Goal: Task Accomplishment & Management: Use online tool/utility

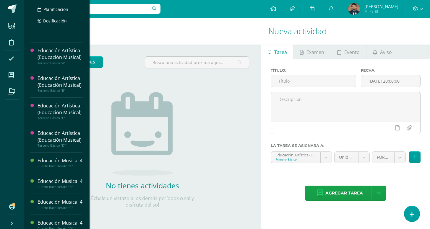
scroll to position [237, 0]
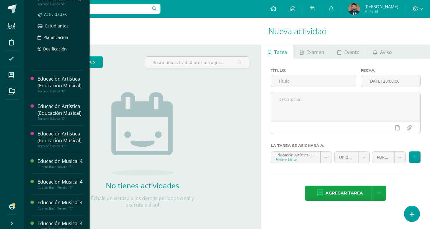
click at [54, 17] on span "Actividades" at bounding box center [55, 15] width 23 height 6
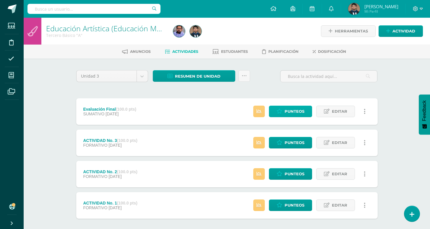
click at [287, 111] on span "Punteos" at bounding box center [294, 111] width 20 height 11
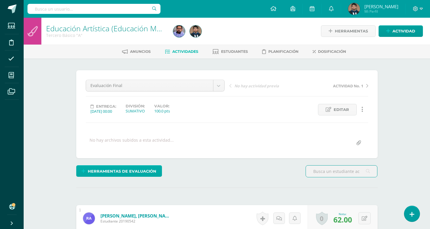
click at [152, 173] on span "Herramientas de evaluación" at bounding box center [122, 171] width 69 height 11
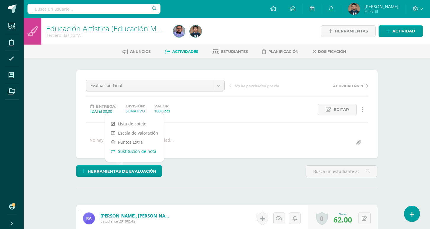
scroll to position [0, 0]
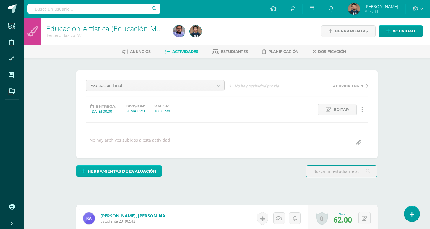
click at [151, 172] on span "Herramientas de evaluación" at bounding box center [122, 171] width 69 height 11
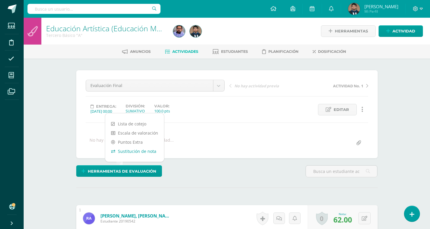
click at [149, 153] on link "Sustitución de nota" at bounding box center [134, 151] width 59 height 9
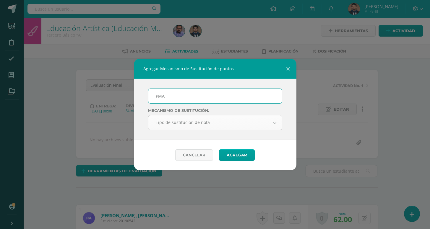
scroll to position [1, 0]
type input "PMA"
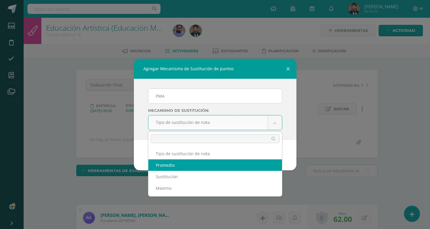
select select "average"
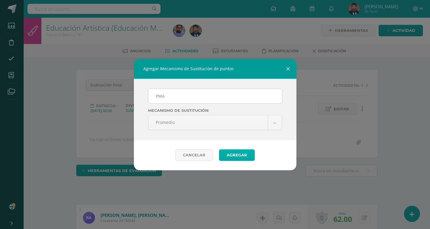
click at [238, 152] on button "Agregar" at bounding box center [237, 155] width 36 height 12
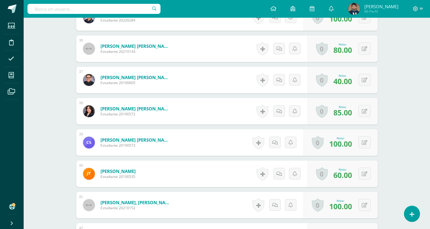
scroll to position [1289, 0]
click at [364, 80] on icon at bounding box center [364, 79] width 6 height 5
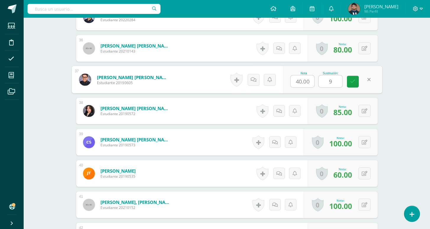
type input "90"
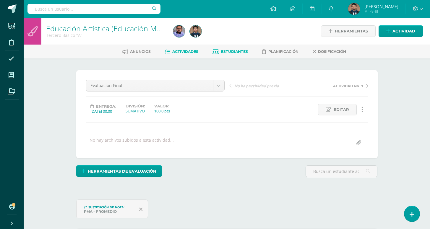
scroll to position [0, 0]
click at [238, 45] on div "Anuncios Actividades Estudiantes Planificación Dosificación" at bounding box center [234, 52] width 420 height 14
click at [237, 46] on div "Anuncios Actividades Estudiantes Planificación Dosificación" at bounding box center [234, 52] width 420 height 14
click at [230, 53] on span "Estudiantes" at bounding box center [234, 51] width 27 height 4
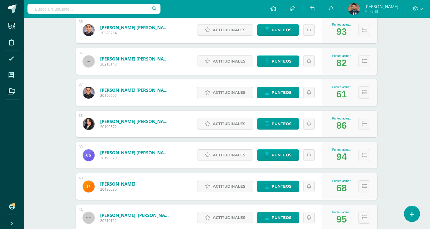
scroll to position [2, 0]
